Goal: Find specific page/section: Find specific page/section

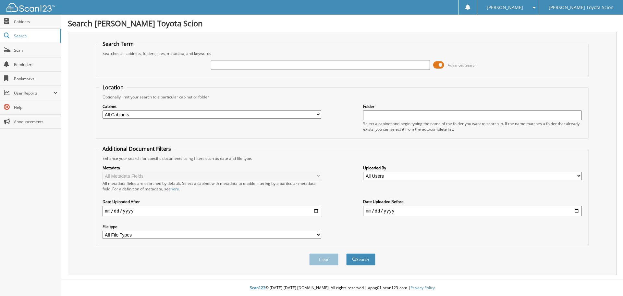
click at [294, 61] on input "text" at bounding box center [320, 65] width 219 height 10
type input "813383"
click at [346, 253] on button "Search" at bounding box center [360, 259] width 29 height 12
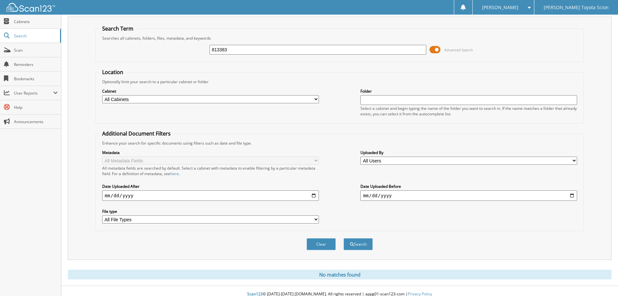
scroll to position [22, 0]
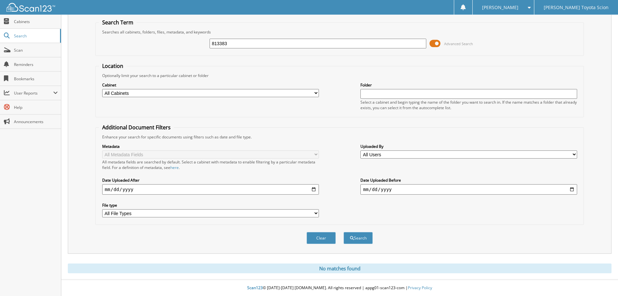
drag, startPoint x: 243, startPoint y: 43, endPoint x: 174, endPoint y: 48, distance: 69.3
click at [174, 48] on div "813383 Advanced Search" at bounding box center [340, 44] width 482 height 18
type input "811741"
click at [344, 232] on button "Search" at bounding box center [358, 238] width 29 height 12
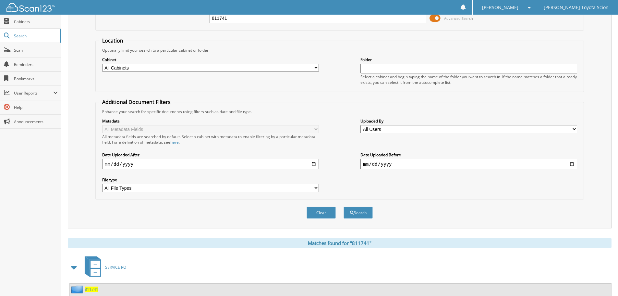
scroll to position [93, 0]
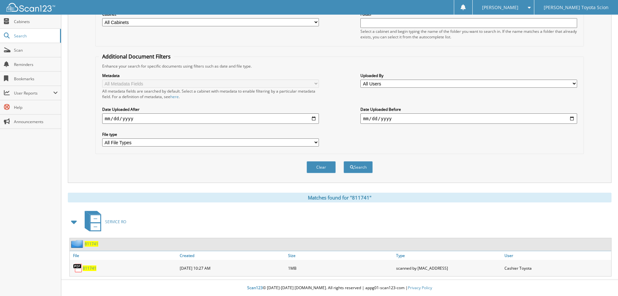
click at [94, 269] on span "811741" at bounding box center [90, 268] width 14 height 6
